Goal: Navigation & Orientation: Find specific page/section

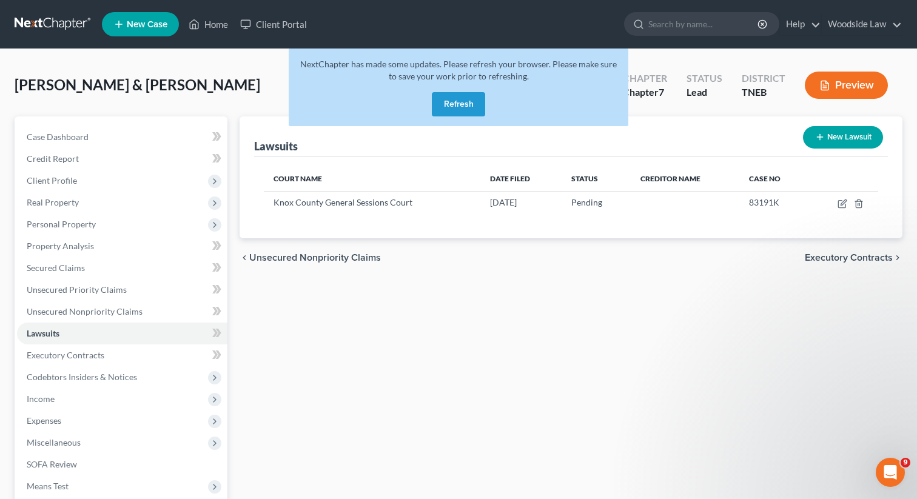
click at [478, 101] on button "Refresh" at bounding box center [458, 104] width 53 height 24
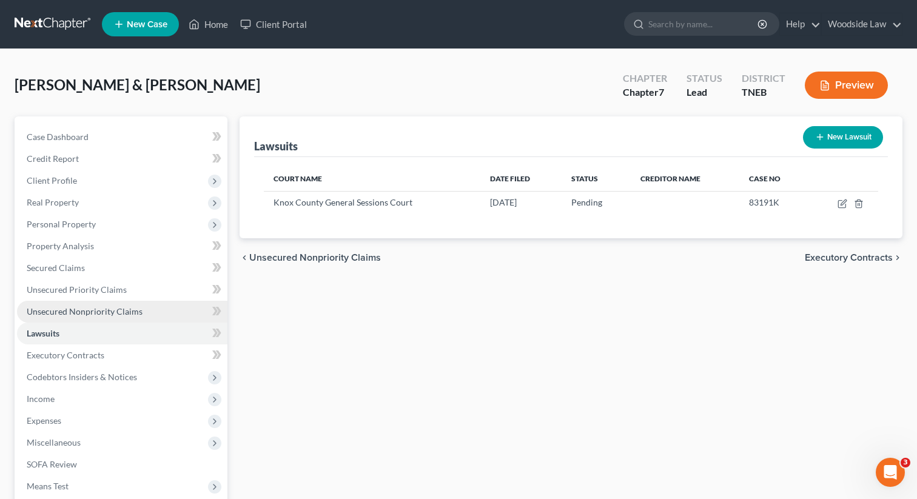
click at [58, 320] on link "Unsecured Nonpriority Claims" at bounding box center [122, 312] width 211 height 22
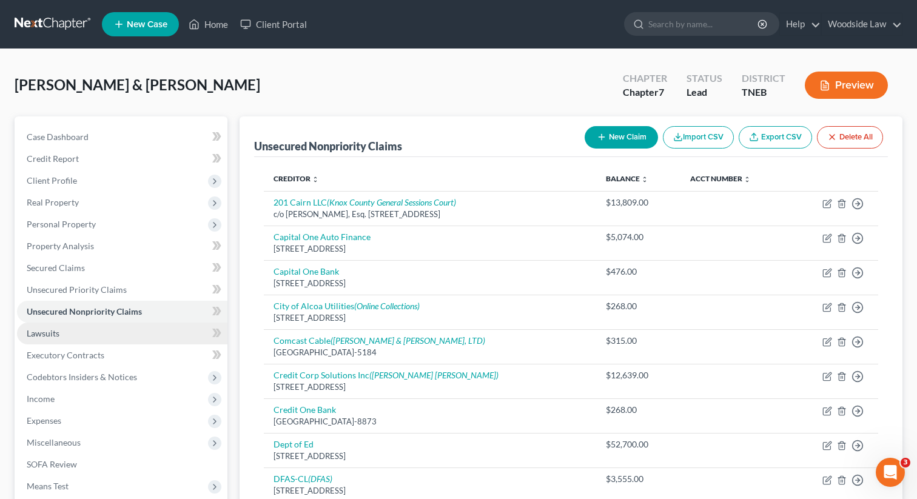
click at [53, 333] on span "Lawsuits" at bounding box center [43, 333] width 33 height 10
